Goal: Transaction & Acquisition: Purchase product/service

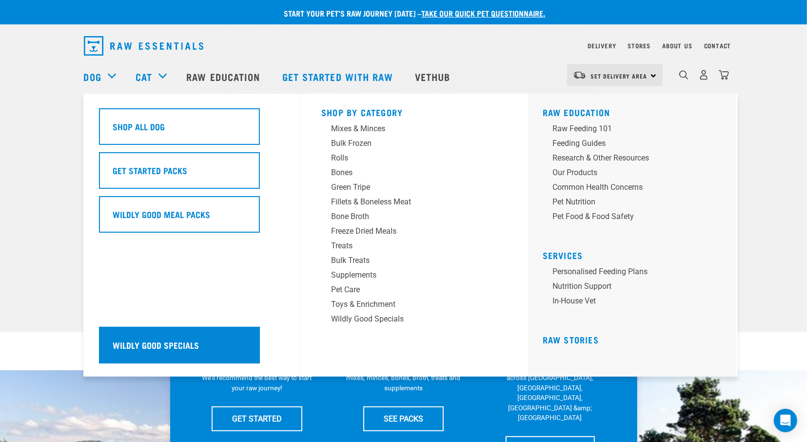
click at [159, 341] on h5 "Wildly Good Specials" at bounding box center [156, 344] width 86 height 13
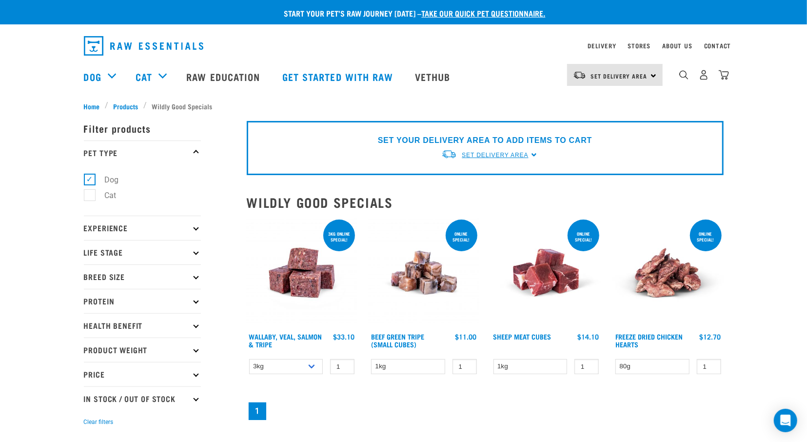
click at [524, 155] on span "Set Delivery Area" at bounding box center [495, 155] width 66 height 7
click at [479, 180] on link "[GEOGRAPHIC_DATA]" at bounding box center [489, 178] width 97 height 16
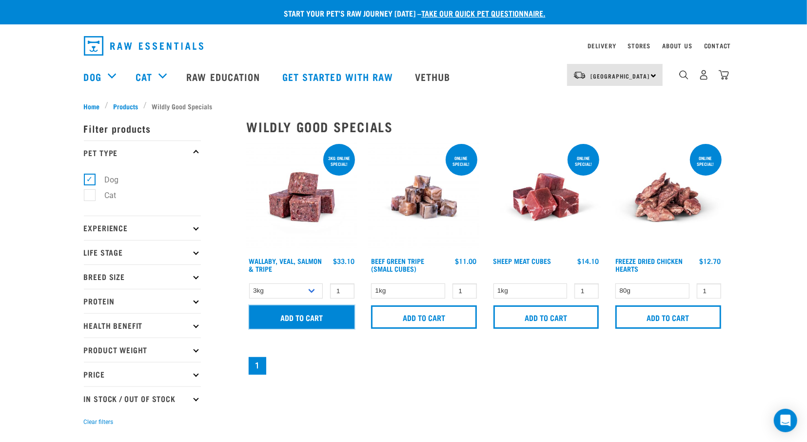
click at [301, 313] on input "Add to cart" at bounding box center [302, 316] width 106 height 23
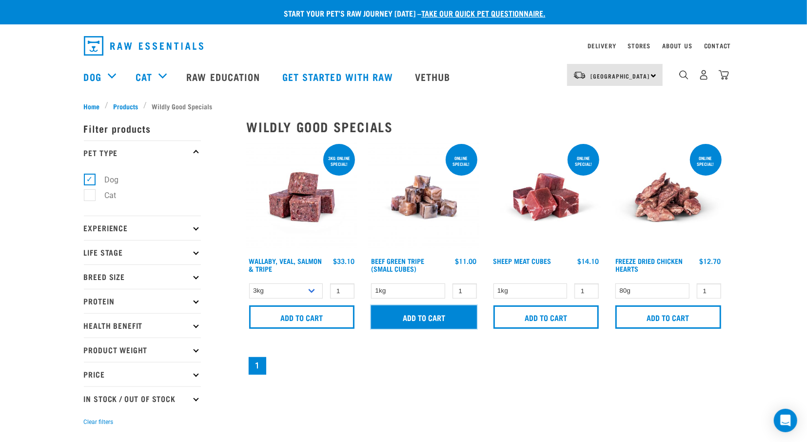
click at [410, 313] on input "Add to cart" at bounding box center [424, 316] width 106 height 23
click at [428, 314] on input "Add to cart" at bounding box center [424, 316] width 106 height 23
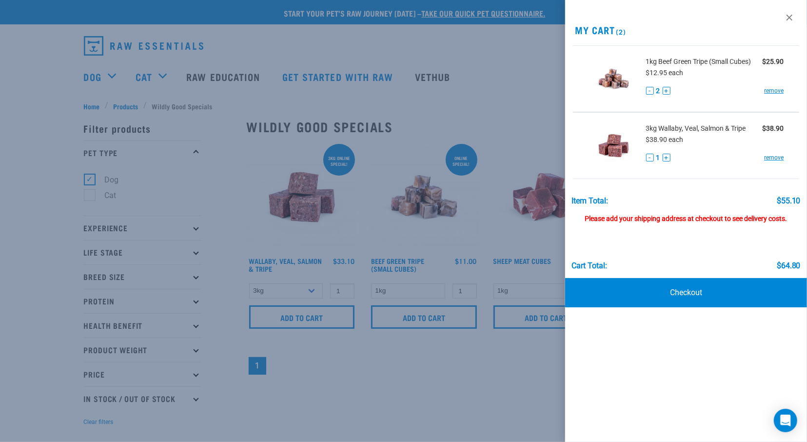
click at [500, 114] on div at bounding box center [403, 221] width 807 height 442
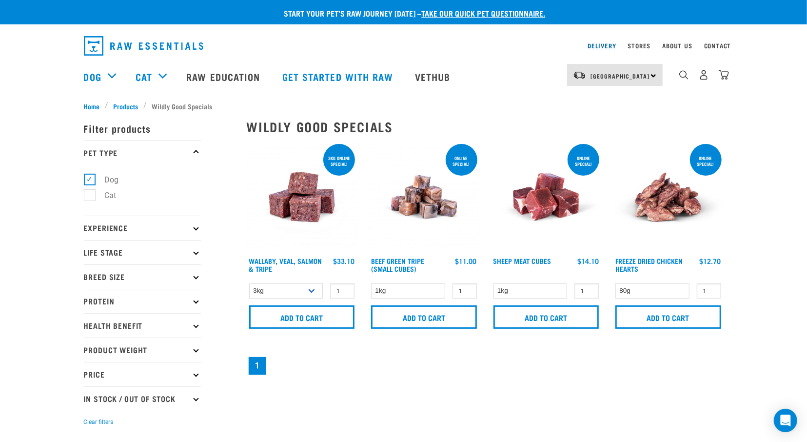
click at [593, 47] on link "Delivery" at bounding box center [601, 45] width 28 height 3
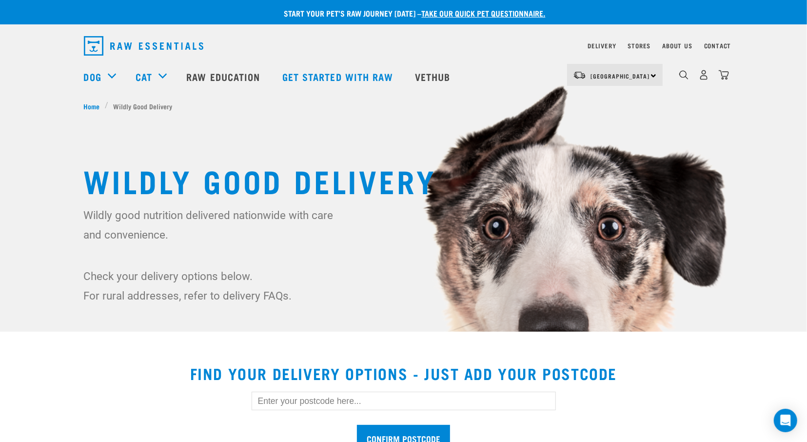
scroll to position [133, 0]
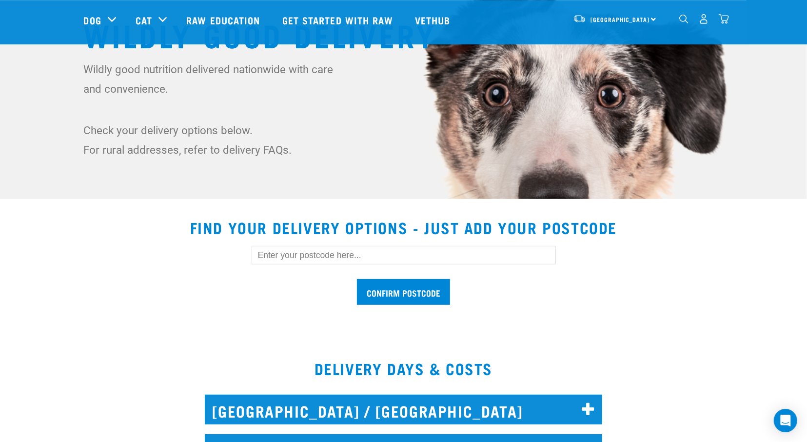
click at [462, 250] on input "text" at bounding box center [404, 255] width 304 height 19
type input "2102"
click at [443, 295] on input "Confirm postcode" at bounding box center [403, 292] width 93 height 26
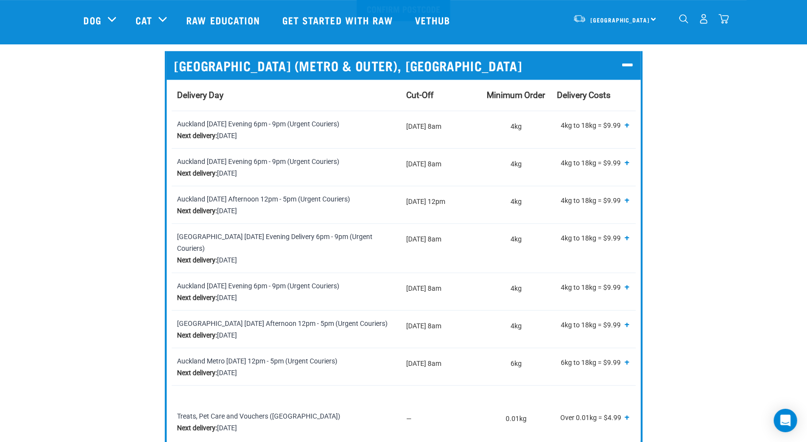
scroll to position [416, 0]
click at [414, 130] on td "Monday 8am" at bounding box center [440, 130] width 81 height 38
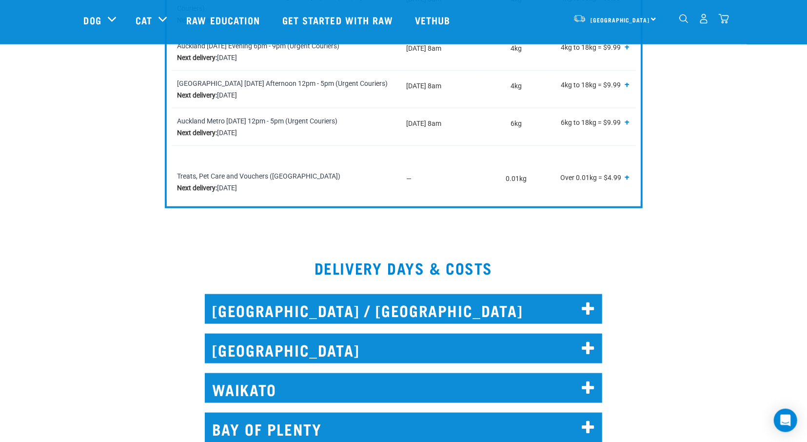
scroll to position [787, 0]
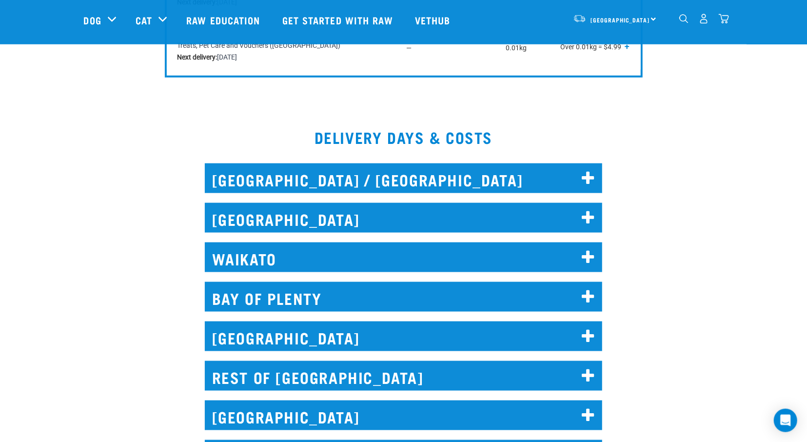
click at [589, 210] on icon at bounding box center [588, 218] width 13 height 16
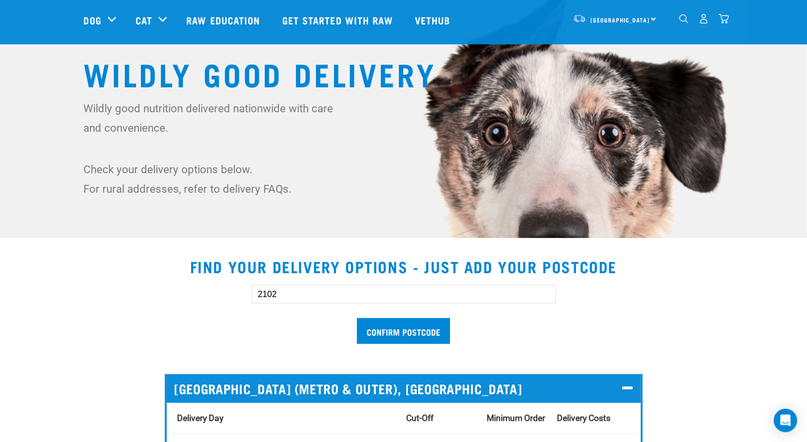
scroll to position [0, 0]
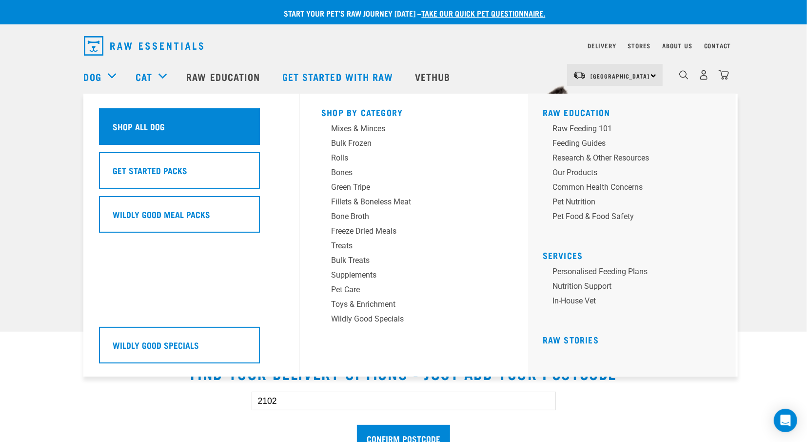
click at [162, 126] on h5 "Shop All Dog" at bounding box center [139, 126] width 52 height 13
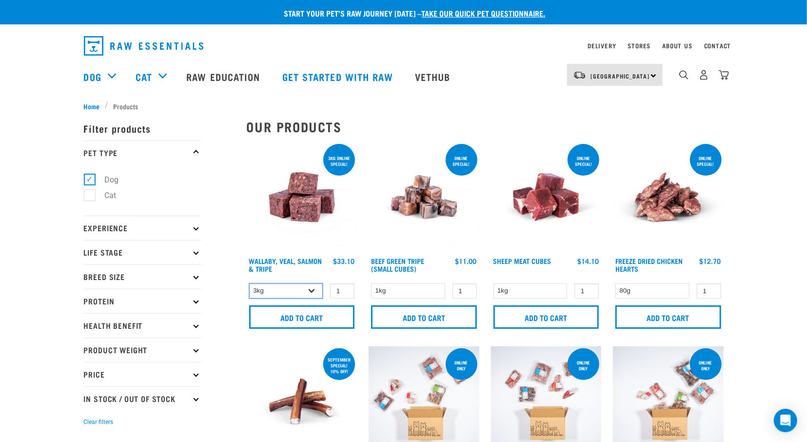
click at [249, 283] on select "3kg 1kg Bulk (18kg)" at bounding box center [286, 290] width 74 height 15
click option "1kg" at bounding box center [0, 0] width 0 height 0
click at [249, 283] on select "3kg 1kg Bulk (18kg)" at bounding box center [286, 290] width 74 height 15
select select "45457"
click option "3kg" at bounding box center [0, 0] width 0 height 0
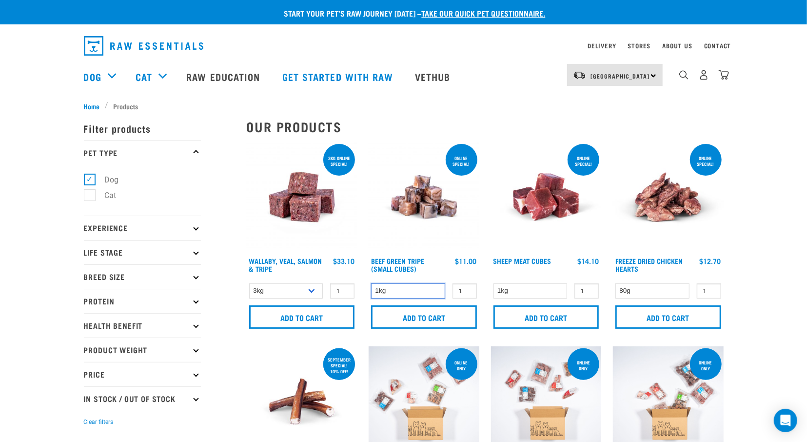
click at [371, 283] on select "1kg" at bounding box center [408, 290] width 74 height 15
click at [421, 295] on select "1kg" at bounding box center [408, 290] width 74 height 15
click at [687, 78] on img "dropdown navigation" at bounding box center [683, 74] width 9 height 9
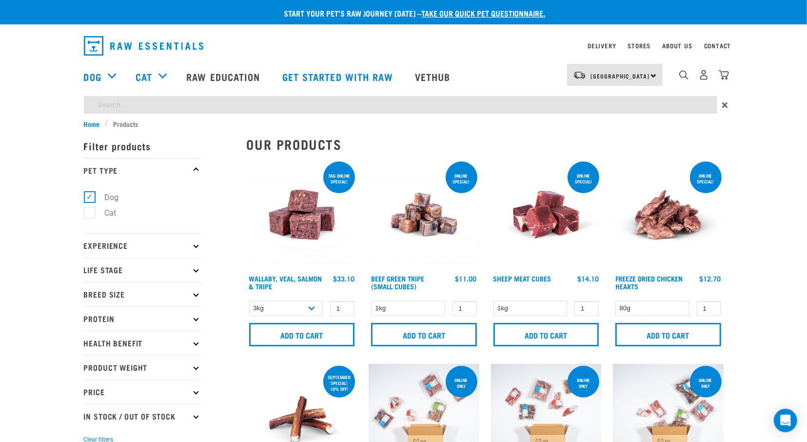
click at [617, 101] on input "search" at bounding box center [400, 105] width 633 height 18
type input "tripe"
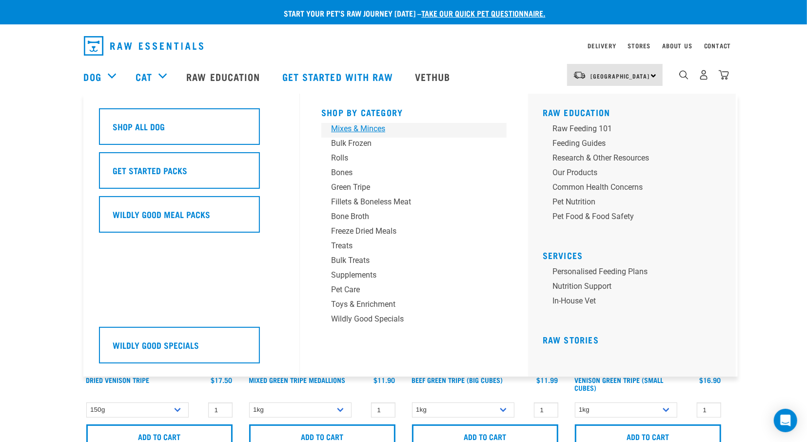
click at [371, 130] on div "Mixes & Minces" at bounding box center [407, 129] width 152 height 12
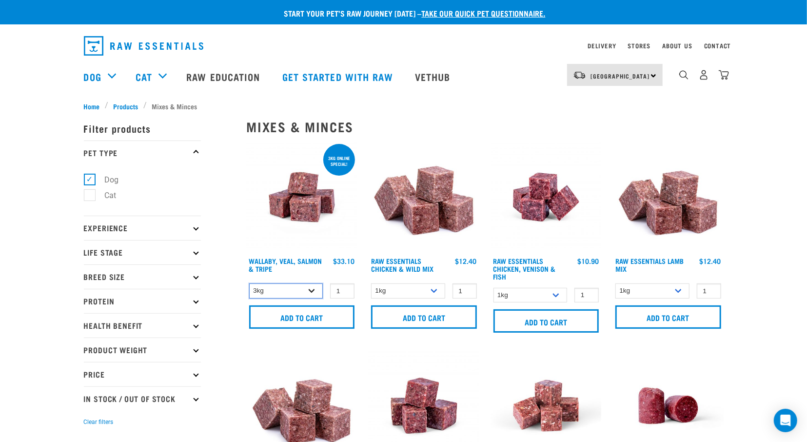
click at [249, 283] on select "3kg 1kg Bulk (18kg)" at bounding box center [286, 290] width 74 height 15
select select "34492"
click option "1kg" at bounding box center [0, 0] width 0 height 0
click at [414, 266] on link "Raw Essentials Chicken & Wild Mix" at bounding box center [402, 264] width 62 height 11
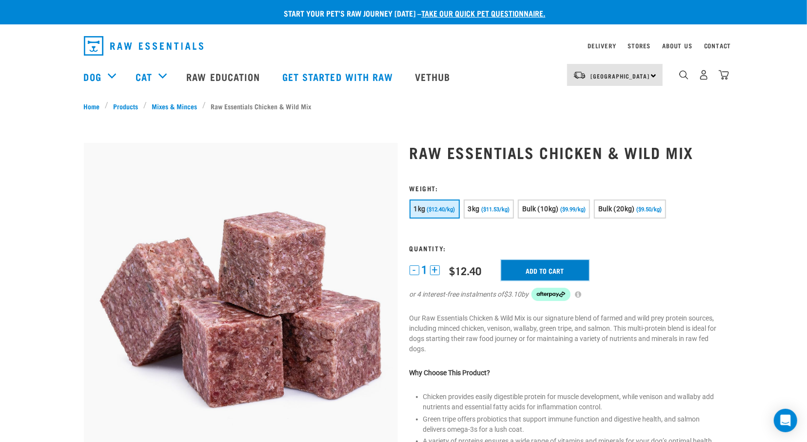
click at [540, 267] on input "Add to cart" at bounding box center [545, 270] width 88 height 20
click at [178, 107] on link "Mixes & Minces" at bounding box center [175, 106] width 56 height 10
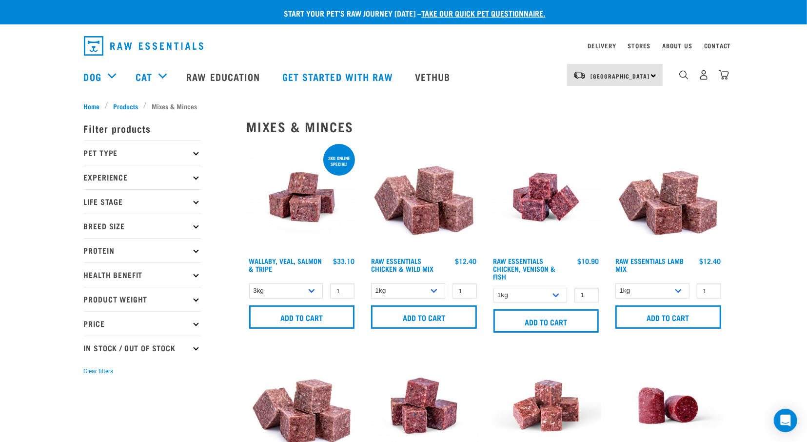
click at [198, 154] on p "Pet Type" at bounding box center [142, 152] width 117 height 24
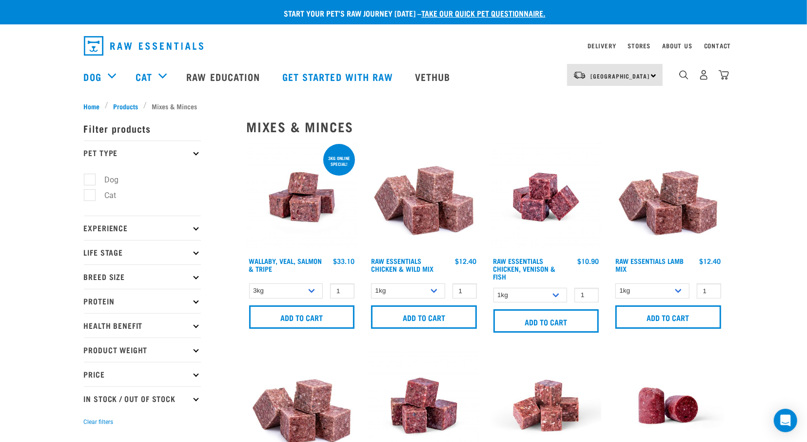
click at [89, 180] on label "Dog" at bounding box center [106, 180] width 34 height 12
click at [87, 180] on input "Dog" at bounding box center [87, 178] width 6 height 6
checkbox input "true"
click at [197, 228] on icon at bounding box center [195, 227] width 5 height 5
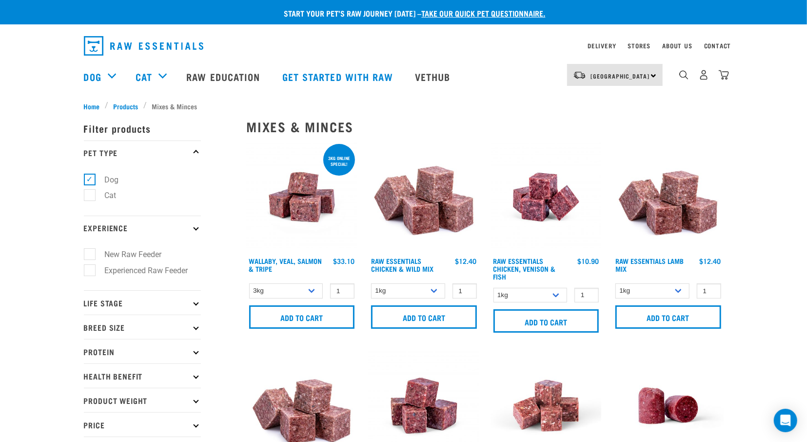
click at [94, 269] on label "Experienced Raw Feeder" at bounding box center [140, 270] width 103 height 12
click at [90, 269] on input "Experienced Raw Feeder" at bounding box center [87, 268] width 6 height 6
checkbox input "true"
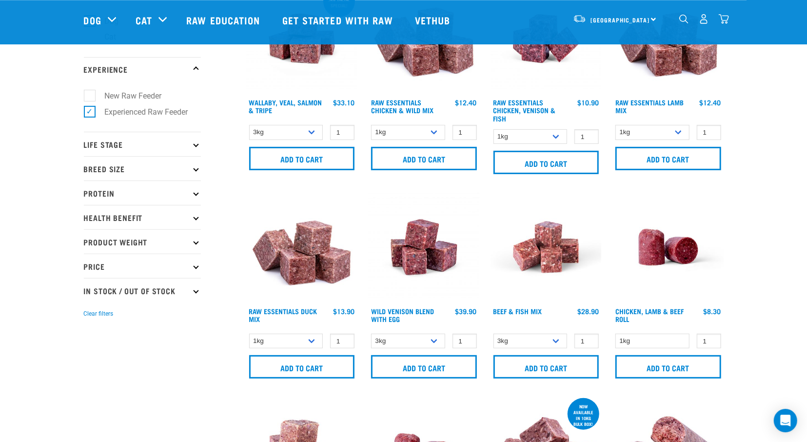
scroll to position [93, 0]
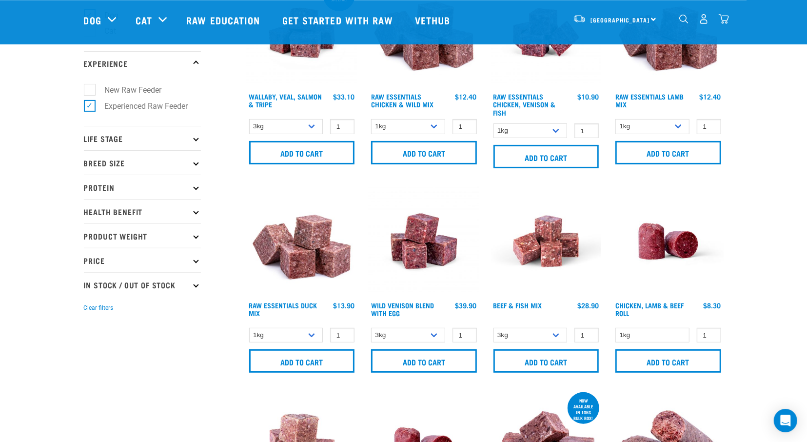
click at [194, 165] on p "Breed Size" at bounding box center [142, 162] width 117 height 24
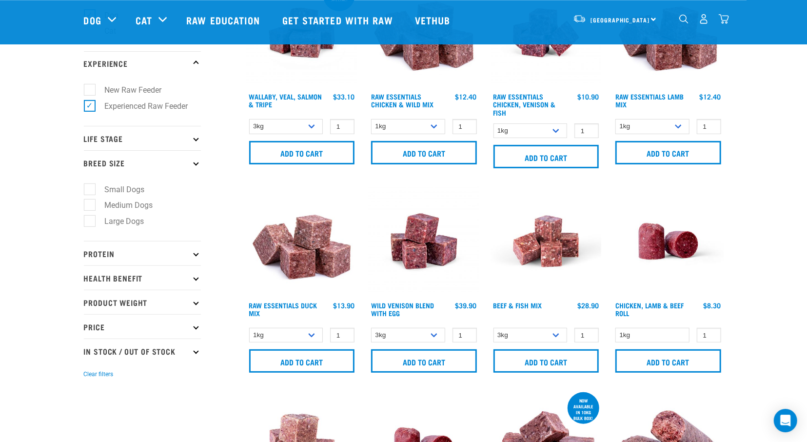
click at [93, 223] on label "Large Dogs" at bounding box center [118, 221] width 59 height 12
click at [90, 223] on input "Large Dogs" at bounding box center [87, 219] width 6 height 6
checkbox input "true"
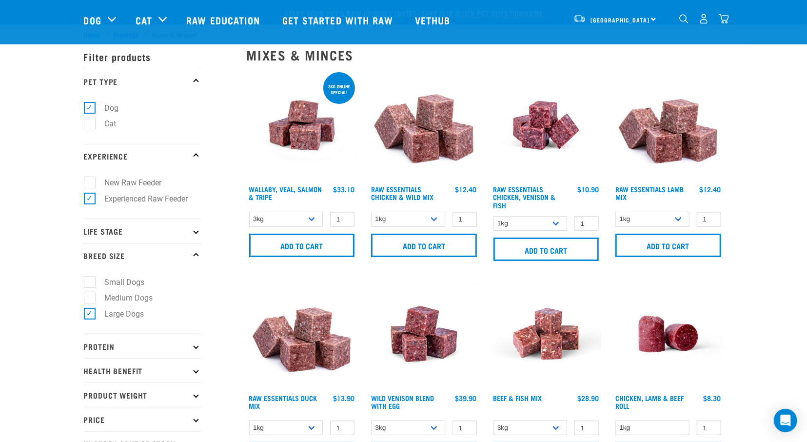
scroll to position [130, 0]
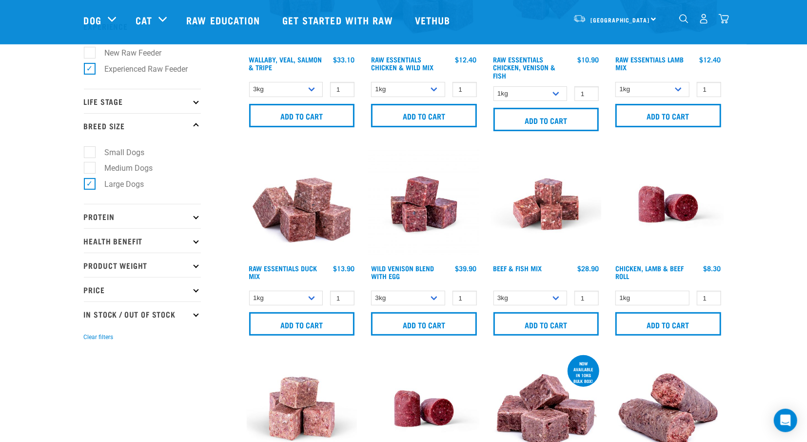
click at [194, 314] on icon at bounding box center [195, 313] width 5 height 5
click at [89, 340] on label "In Stock" at bounding box center [112, 340] width 47 height 12
click at [86, 340] on input "In Stock" at bounding box center [87, 338] width 6 height 6
checkbox input "true"
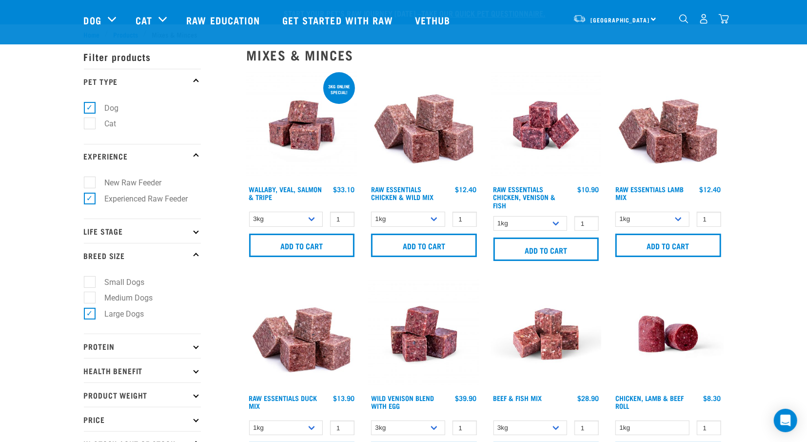
scroll to position [150, 0]
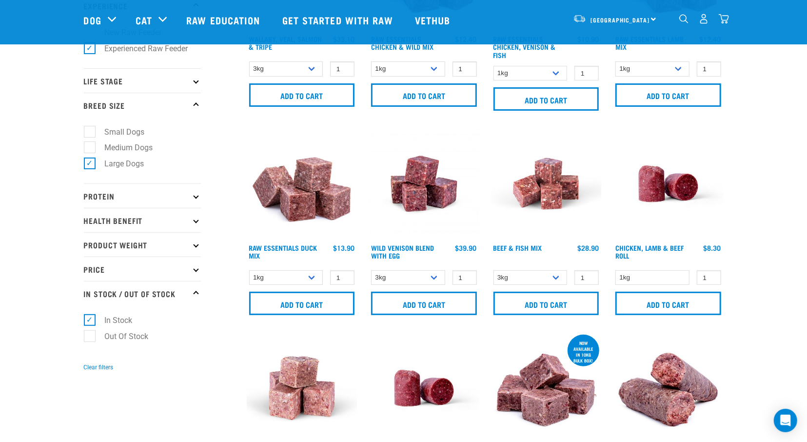
click at [195, 219] on p "Health Benefit" at bounding box center [142, 220] width 117 height 24
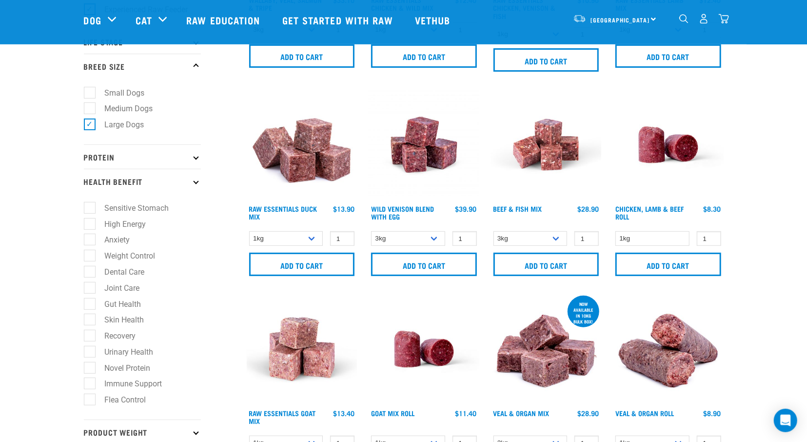
scroll to position [210, 0]
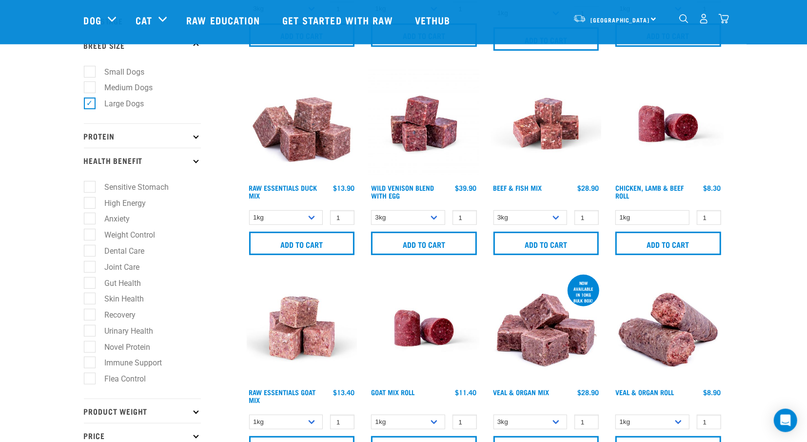
click at [194, 162] on icon at bounding box center [195, 159] width 5 height 5
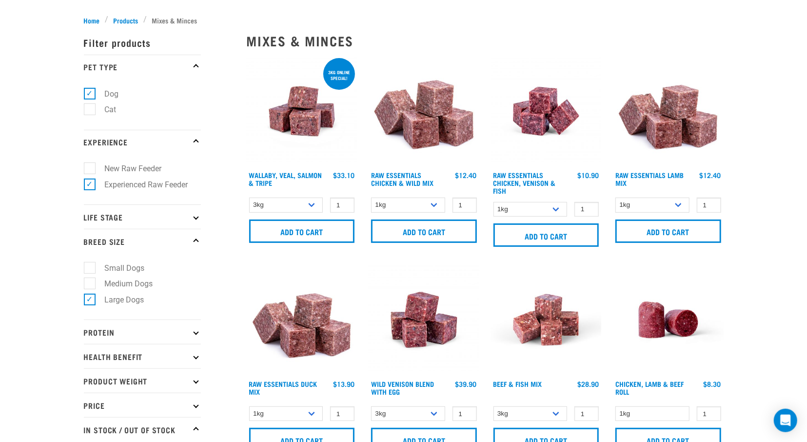
scroll to position [0, 0]
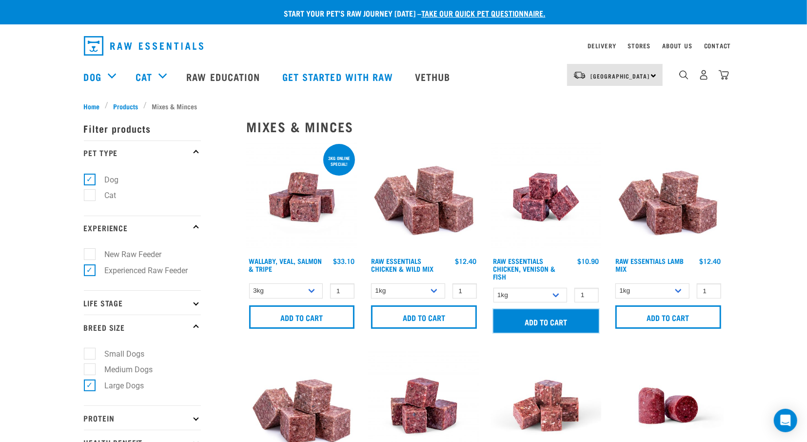
click at [581, 318] on input "Add to cart" at bounding box center [546, 320] width 106 height 23
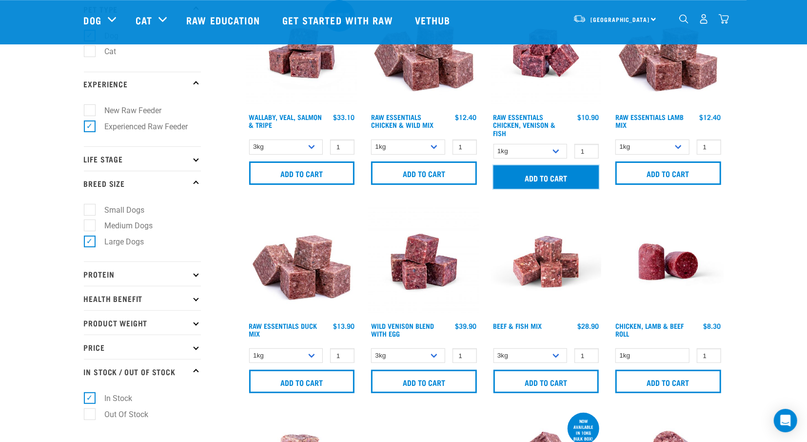
scroll to position [105, 0]
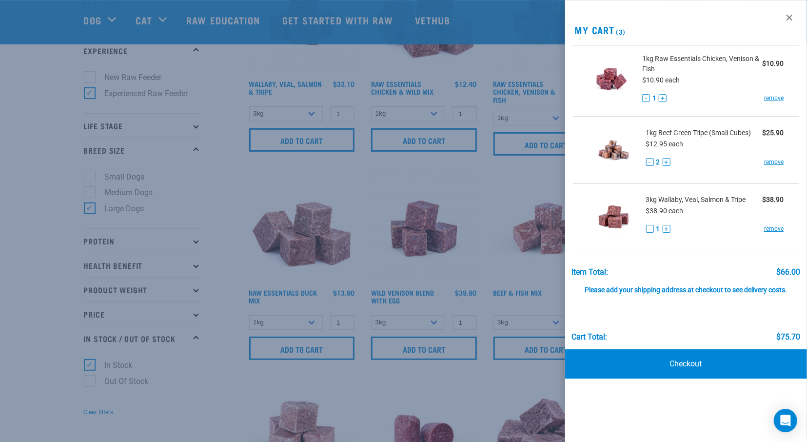
click at [212, 157] on div at bounding box center [403, 221] width 807 height 442
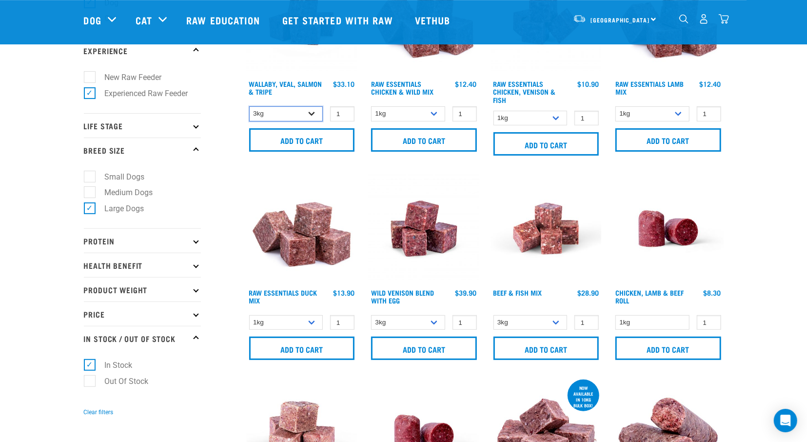
click at [249, 106] on select "3kg 1kg Bulk (18kg)" at bounding box center [286, 113] width 74 height 15
select select "34492"
click option "1kg" at bounding box center [0, 0] width 0 height 0
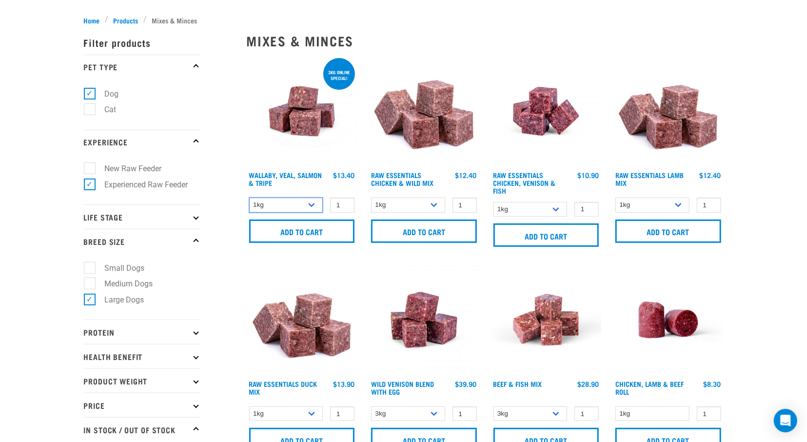
scroll to position [128, 0]
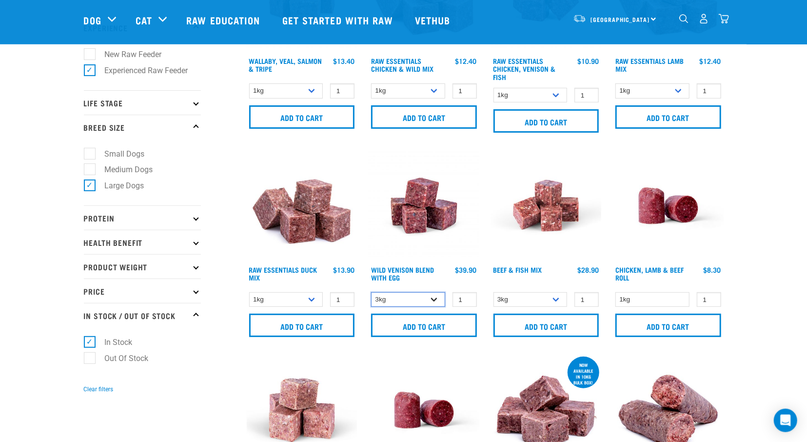
click at [371, 292] on select "3kg Bulk (10kg)" at bounding box center [408, 299] width 74 height 15
click option "3kg" at bounding box center [0, 0] width 0 height 0
click at [249, 292] on select "1kg 3kg" at bounding box center [286, 299] width 74 height 15
click option "3kg" at bounding box center [0, 0] width 0 height 0
click at [249, 292] on select "1kg 3kg" at bounding box center [286, 299] width 74 height 15
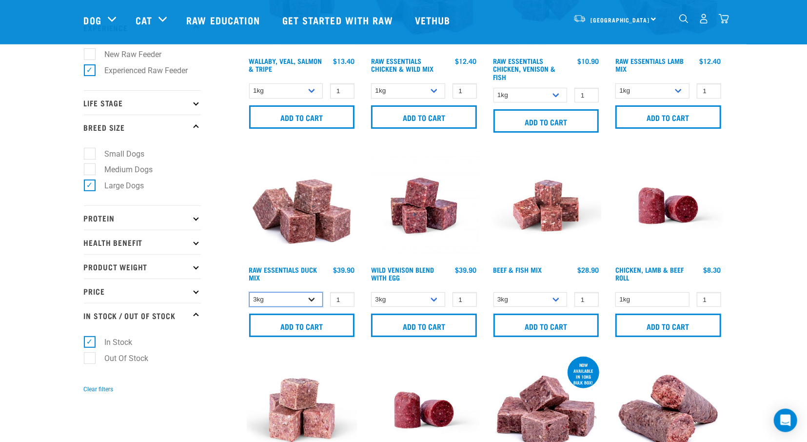
select select "442097"
click option "1kg" at bounding box center [0, 0] width 0 height 0
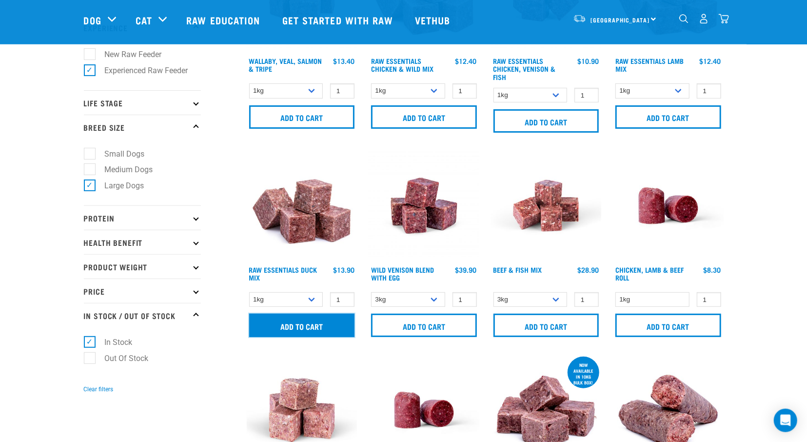
click at [295, 325] on input "Add to cart" at bounding box center [302, 324] width 106 height 23
click at [0, 0] on div at bounding box center [0, 0] width 0 height 0
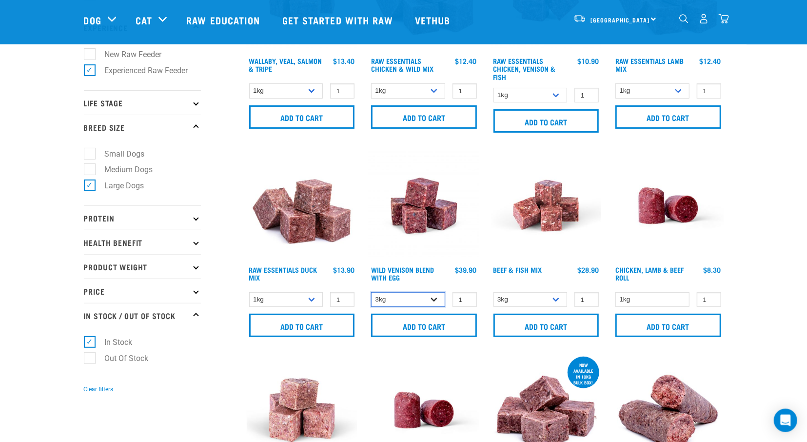
click at [371, 292] on select "3kg Bulk (10kg)" at bounding box center [408, 299] width 74 height 15
click at [493, 292] on select "3kg Bulk (10kg)" at bounding box center [530, 299] width 74 height 15
click at [537, 301] on select "3kg Bulk (10kg)" at bounding box center [530, 299] width 74 height 15
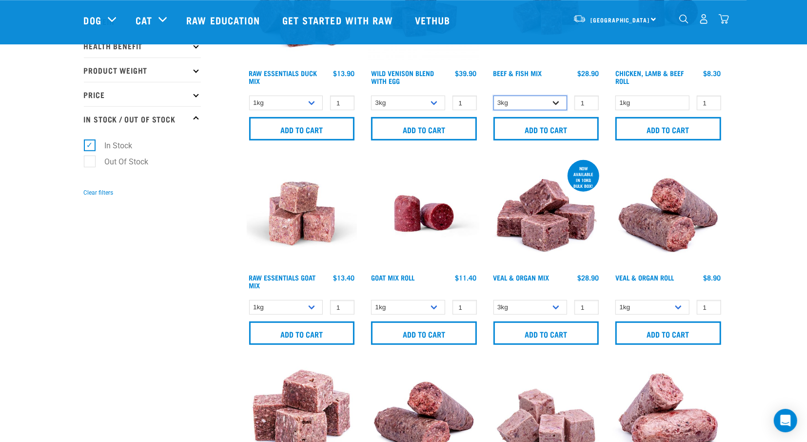
scroll to position [326, 0]
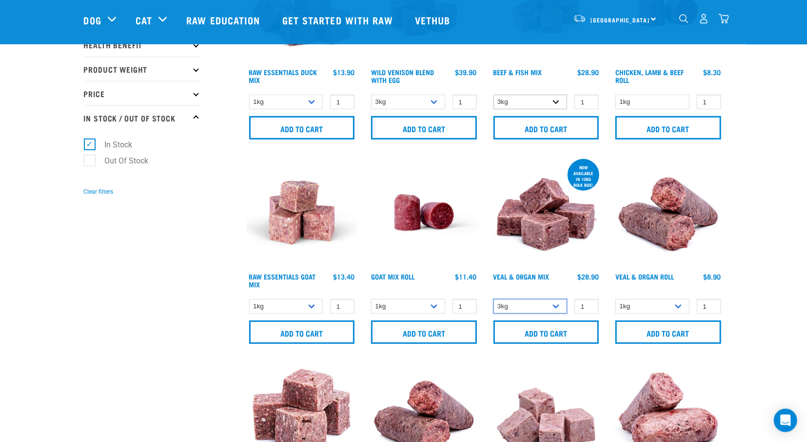
click at [493, 299] on select "3kg Bulk (10kg)" at bounding box center [530, 306] width 74 height 15
click at [537, 301] on select "3kg Bulk (10kg)" at bounding box center [530, 306] width 74 height 15
click at [318, 330] on input "Add to cart" at bounding box center [302, 331] width 106 height 23
click at [249, 299] on select "1kg 3kg Bulk (10kg)" at bounding box center [286, 306] width 74 height 15
select select "337219"
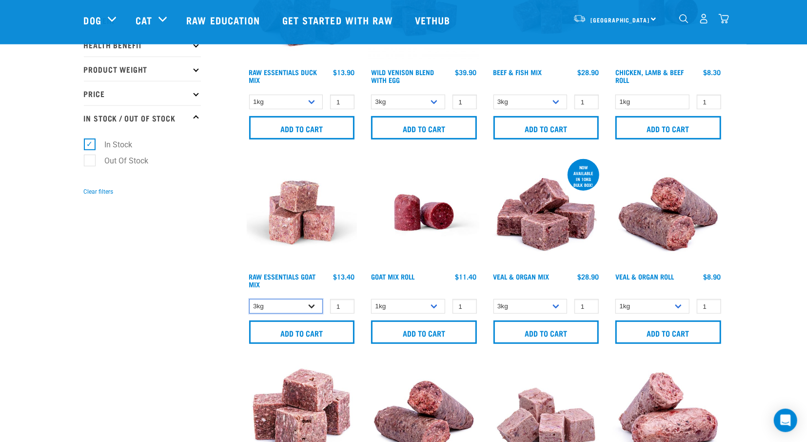
click option "3kg" at bounding box center [0, 0] width 0 height 0
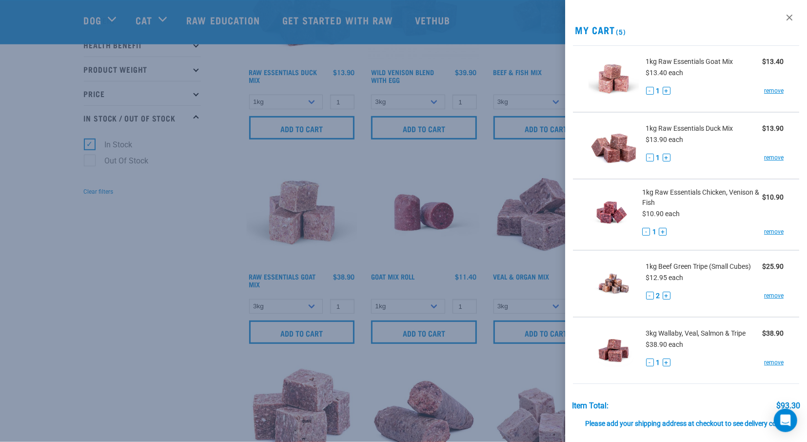
click at [192, 327] on div at bounding box center [403, 221] width 807 height 442
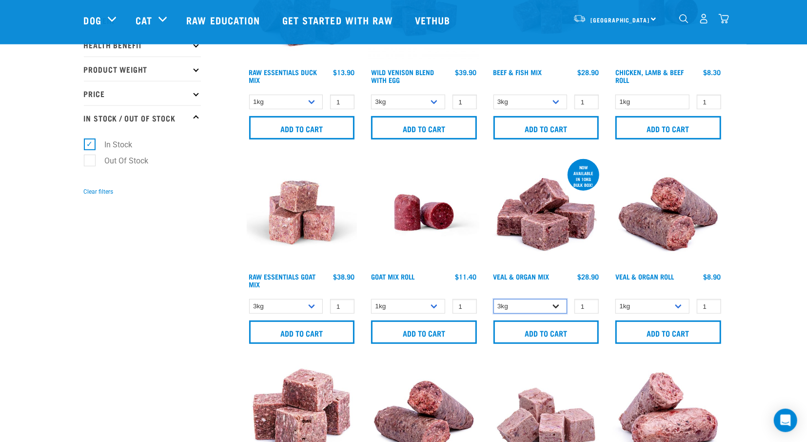
click at [493, 299] on select "3kg Bulk (10kg)" at bounding box center [530, 306] width 74 height 15
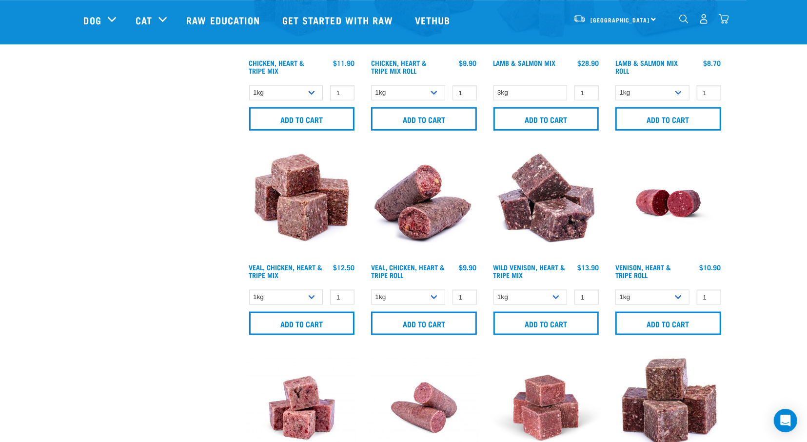
scroll to position [785, 0]
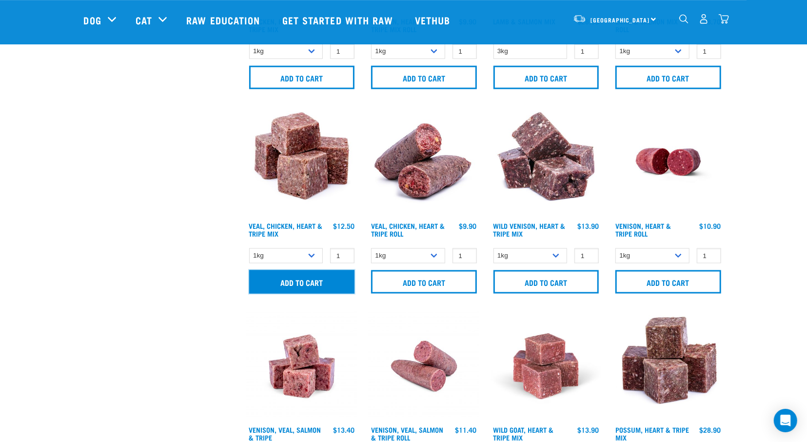
click at [311, 282] on input "Add to cart" at bounding box center [302, 281] width 106 height 23
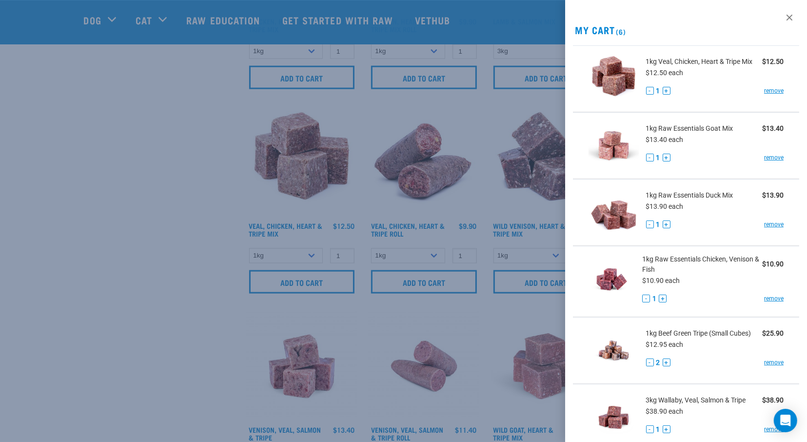
click at [222, 187] on div at bounding box center [403, 221] width 807 height 442
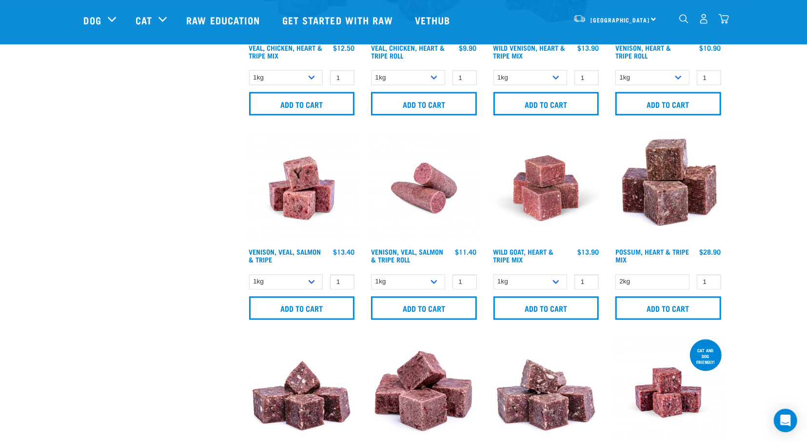
scroll to position [969, 0]
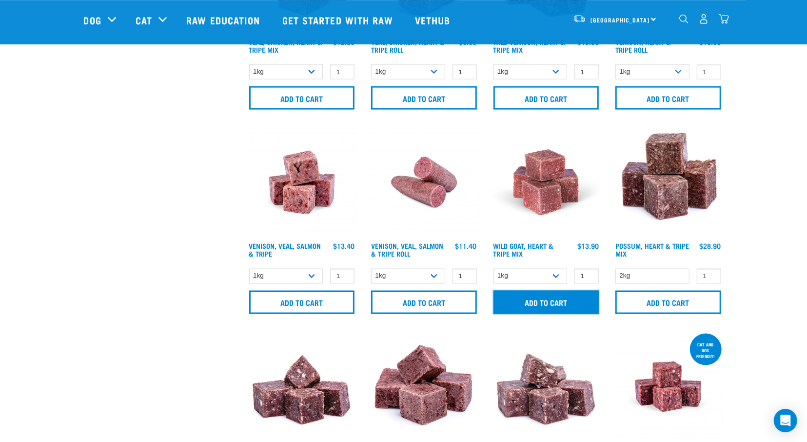
click at [540, 298] on input "Add to cart" at bounding box center [546, 301] width 106 height 23
click at [493, 268] on select "1kg 3kg" at bounding box center [530, 275] width 74 height 15
click option "3kg" at bounding box center [0, 0] width 0 height 0
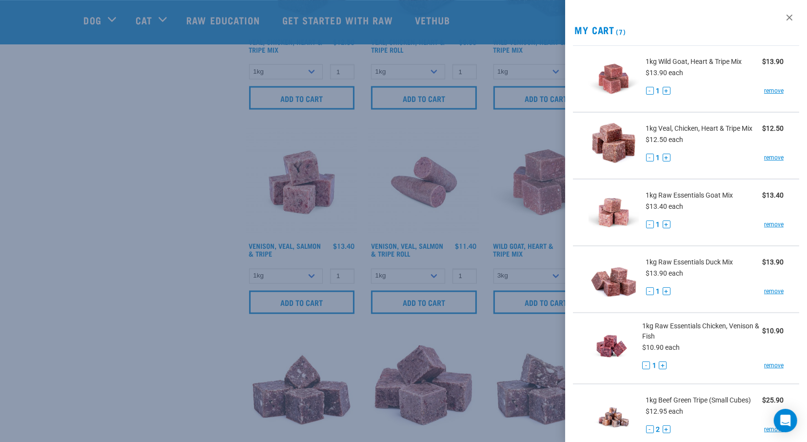
click at [160, 279] on div at bounding box center [403, 221] width 807 height 442
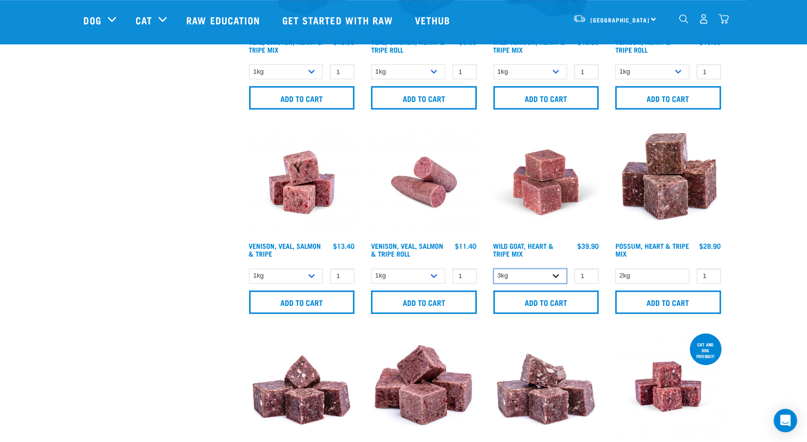
click at [493, 268] on select "1kg 3kg" at bounding box center [530, 275] width 74 height 15
select select "336058"
click option "1kg" at bounding box center [0, 0] width 0 height 0
click at [615, 268] on select "2kg" at bounding box center [652, 275] width 74 height 15
click option "2kg" at bounding box center [0, 0] width 0 height 0
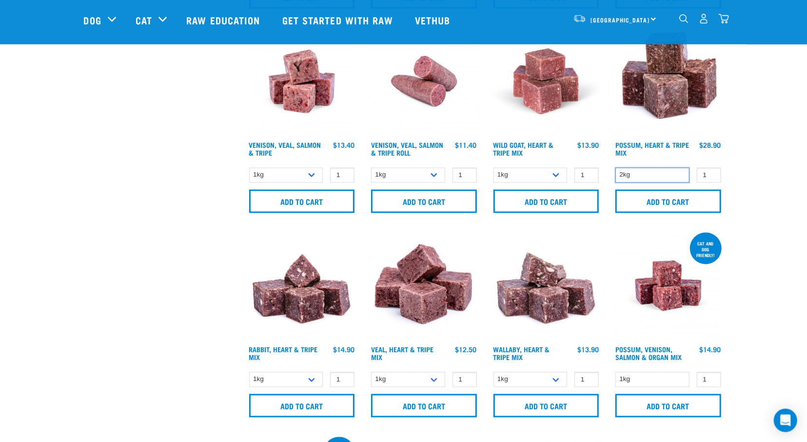
scroll to position [1132, 0]
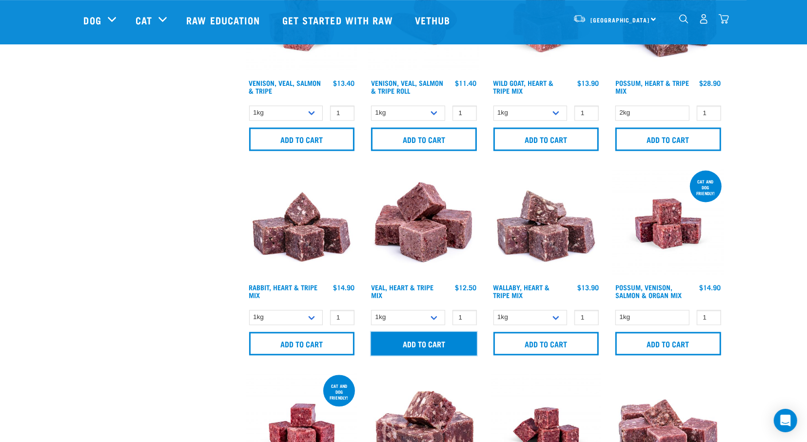
click at [444, 338] on input "Add to cart" at bounding box center [424, 342] width 106 height 23
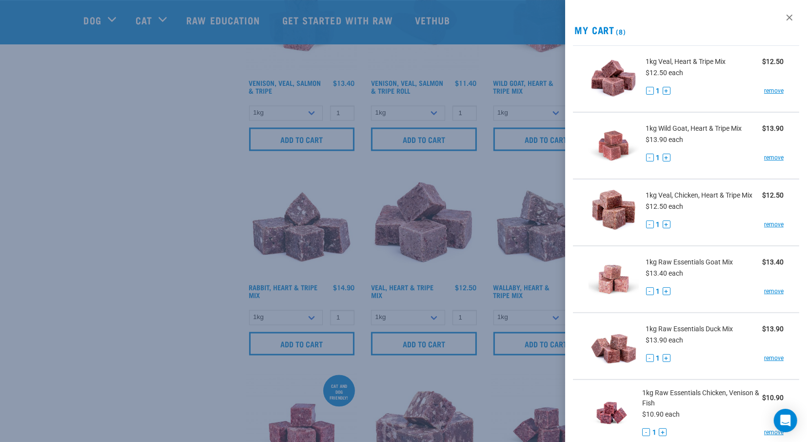
click at [158, 277] on div at bounding box center [403, 221] width 807 height 442
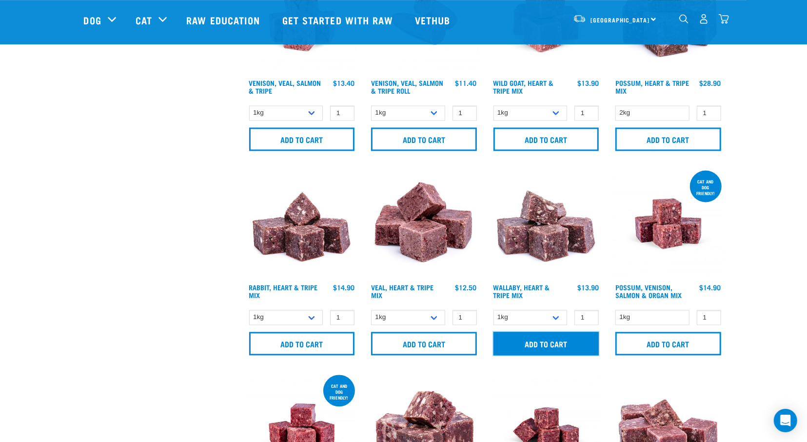
click at [543, 348] on input "Add to cart" at bounding box center [546, 342] width 106 height 23
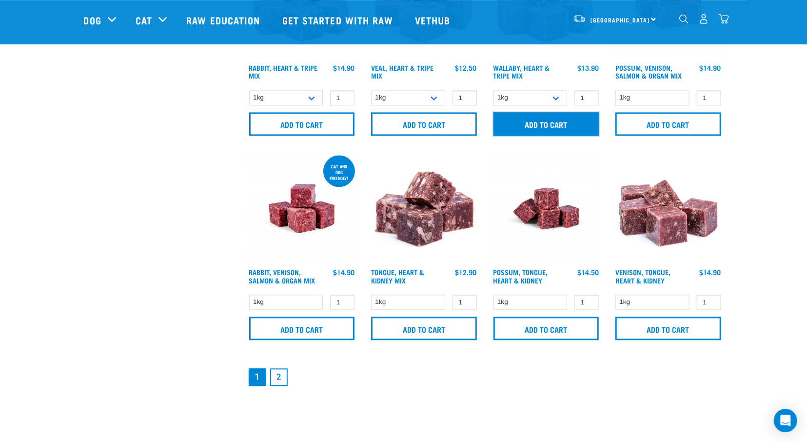
scroll to position [1351, 0]
click at [280, 376] on link "2" at bounding box center [279, 377] width 18 height 18
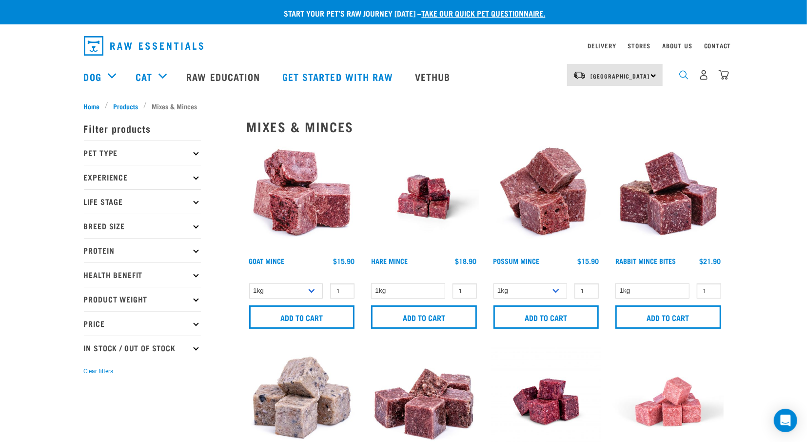
click at [683, 79] on img "dropdown navigation" at bounding box center [683, 74] width 9 height 9
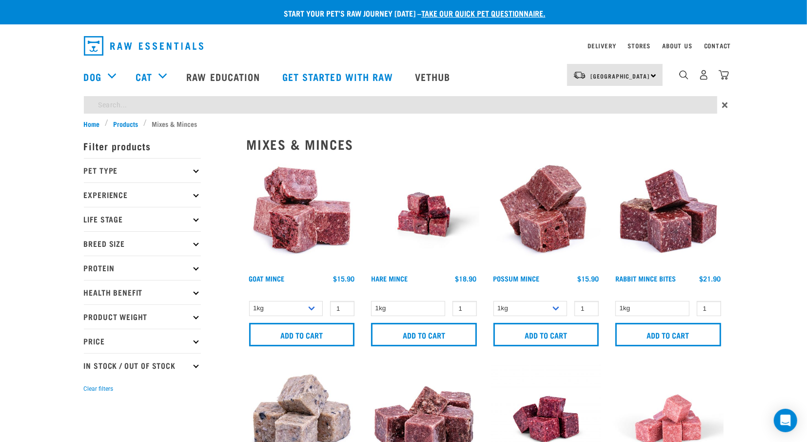
click at [676, 105] on input "search" at bounding box center [400, 105] width 633 height 18
type input "bully"
